Goal: Task Accomplishment & Management: Manage account settings

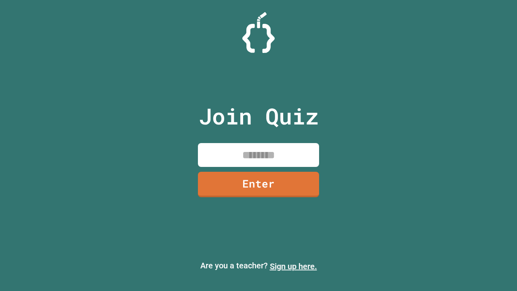
click at [293, 266] on link "Sign up here." at bounding box center [293, 266] width 47 height 10
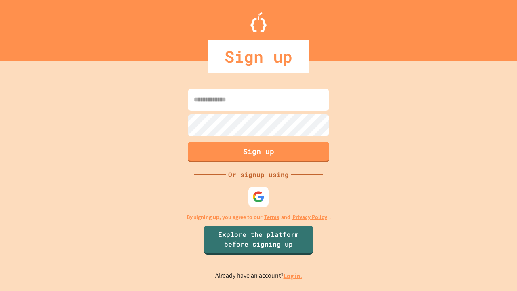
click at [293, 275] on link "Log in." at bounding box center [293, 275] width 19 height 8
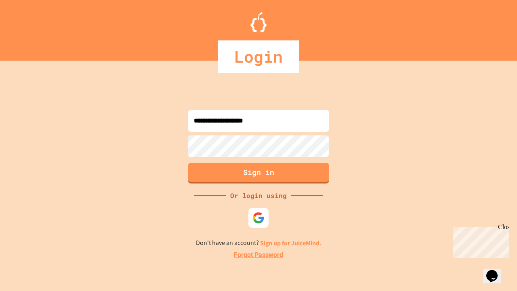
type input "**********"
